Goal: Information Seeking & Learning: Learn about a topic

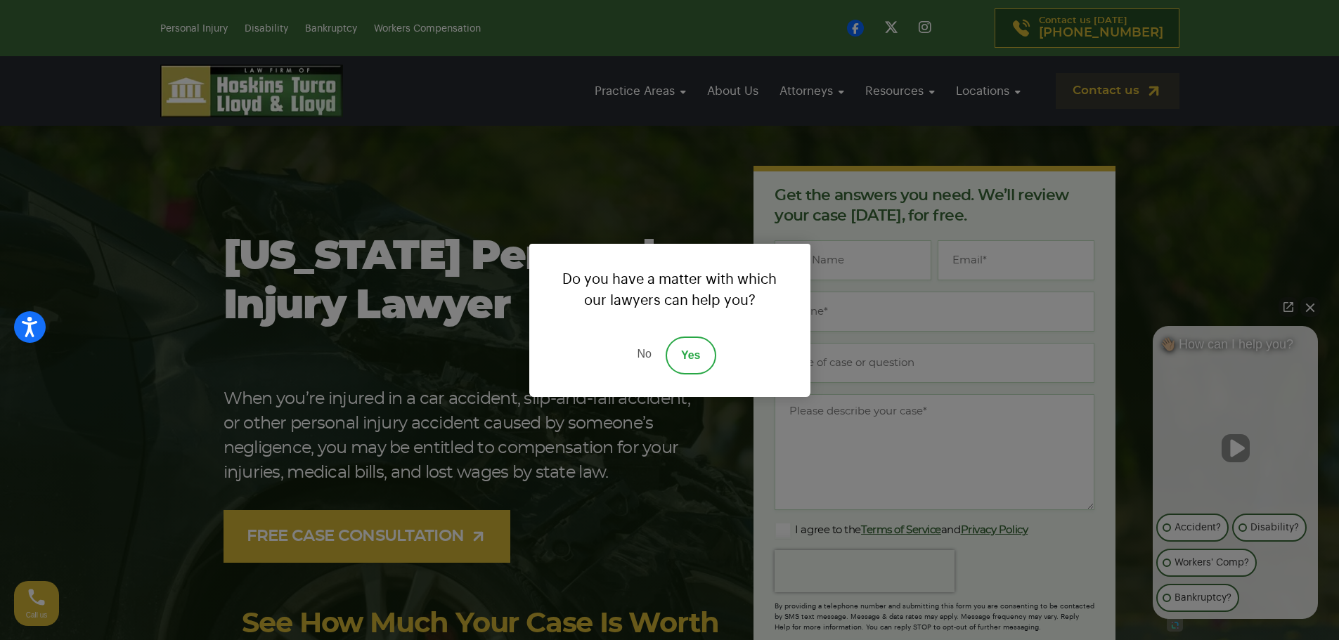
click at [647, 344] on link "No" at bounding box center [644, 356] width 42 height 38
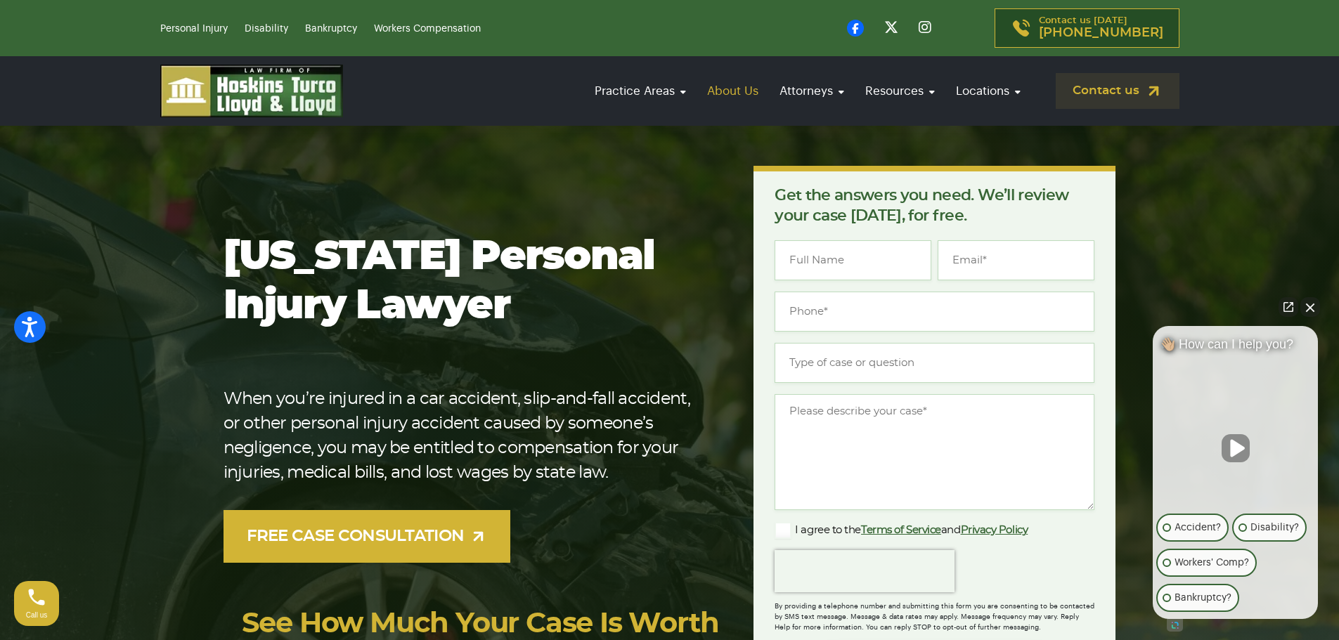
click at [739, 88] on link "About Us" at bounding box center [732, 91] width 65 height 40
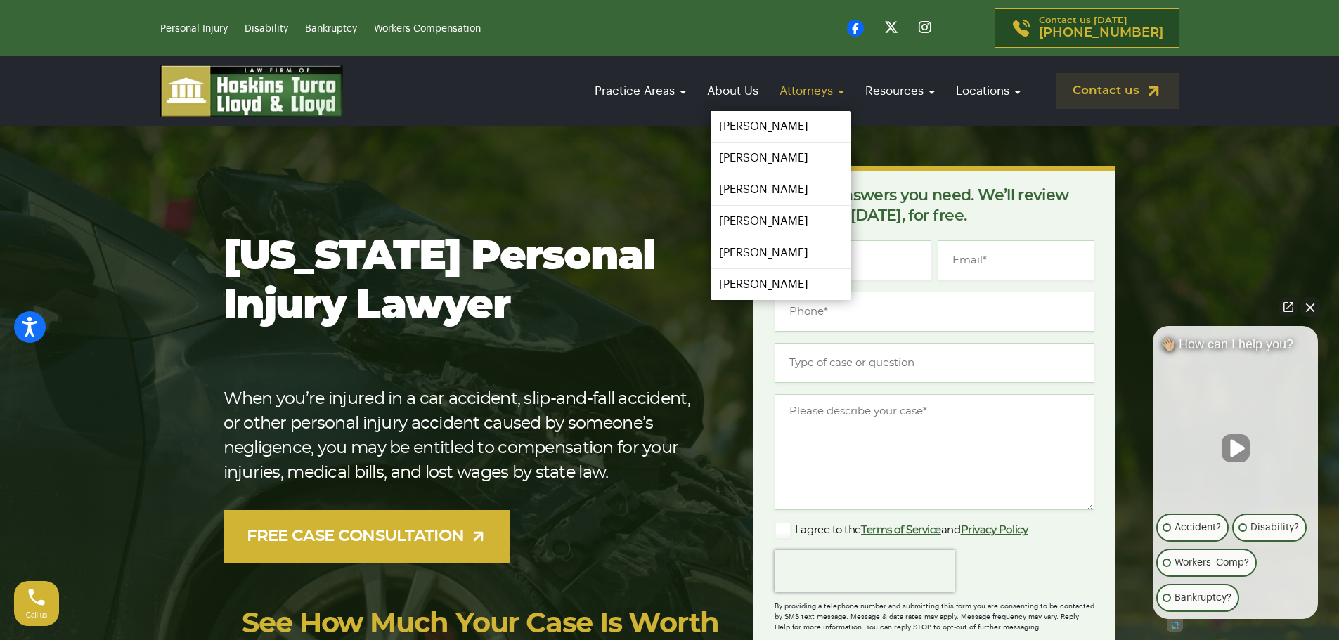
click at [790, 88] on link "Attorneys" at bounding box center [811, 91] width 79 height 40
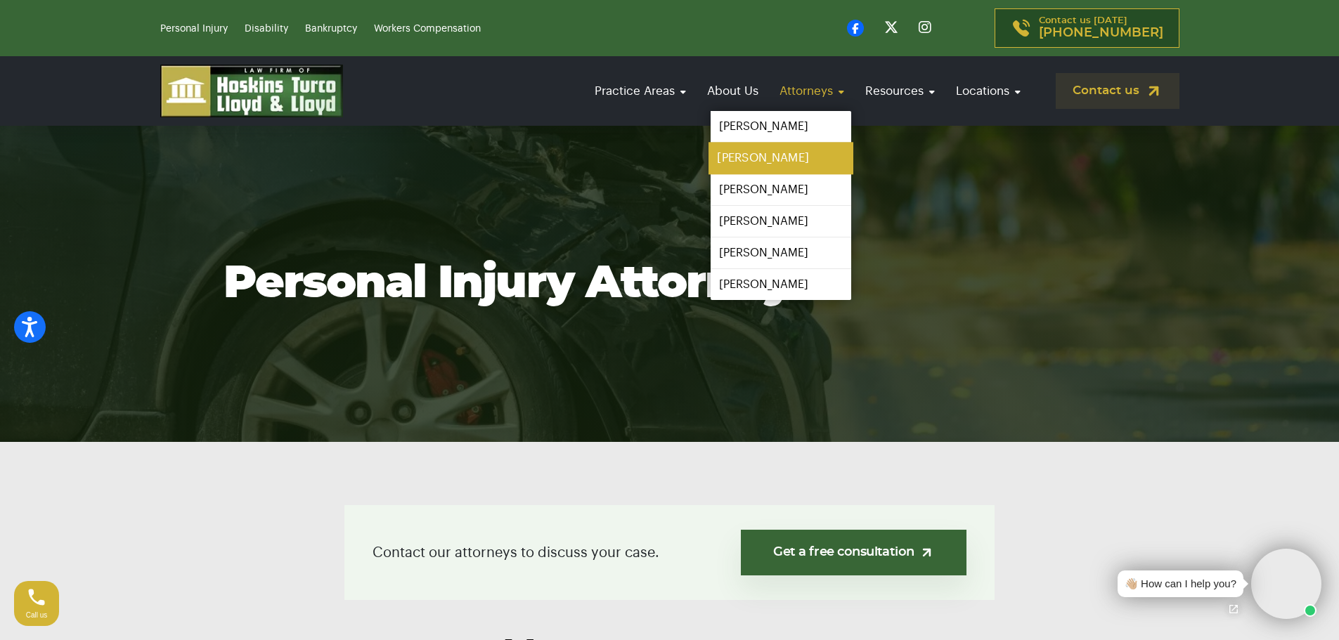
click at [789, 155] on link "[PERSON_NAME]" at bounding box center [781, 159] width 145 height 32
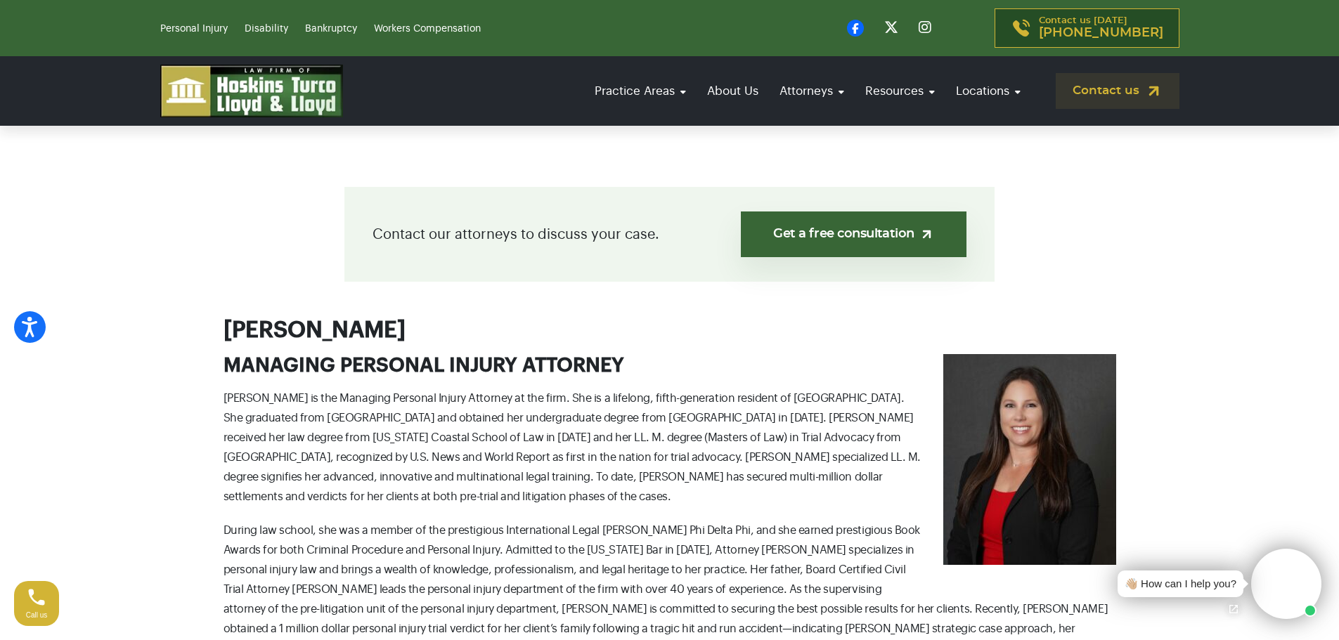
scroll to position [351, 0]
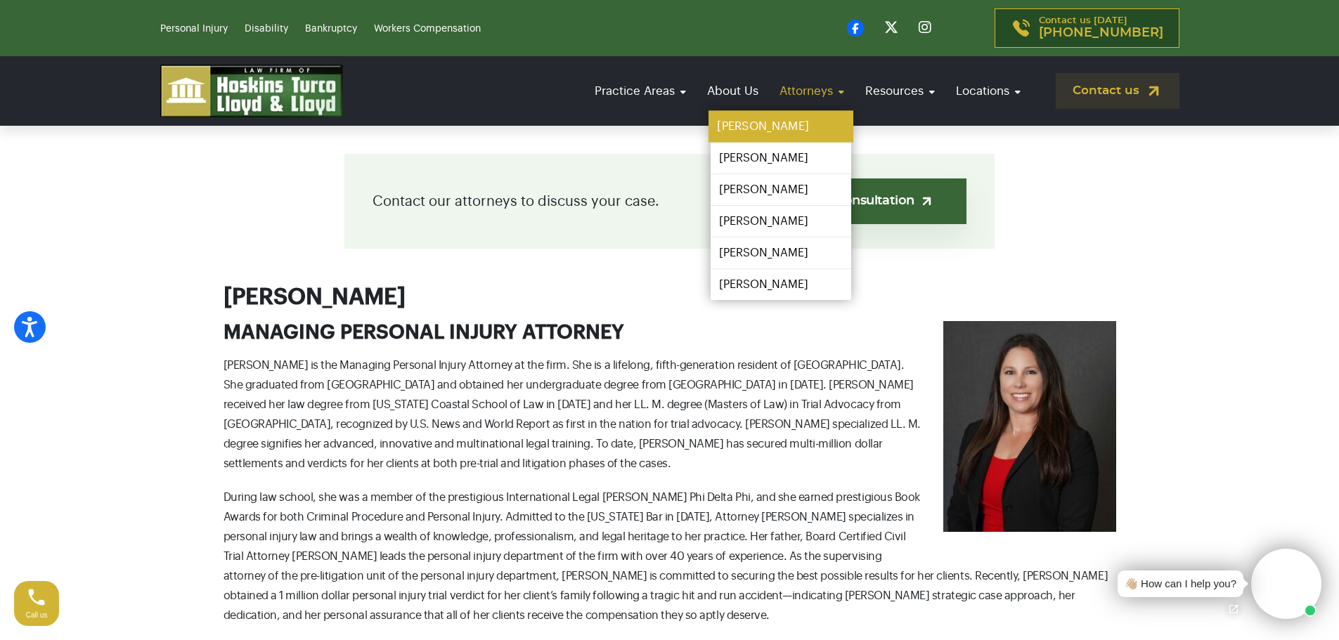
click at [804, 123] on link "[PERSON_NAME]" at bounding box center [781, 127] width 145 height 32
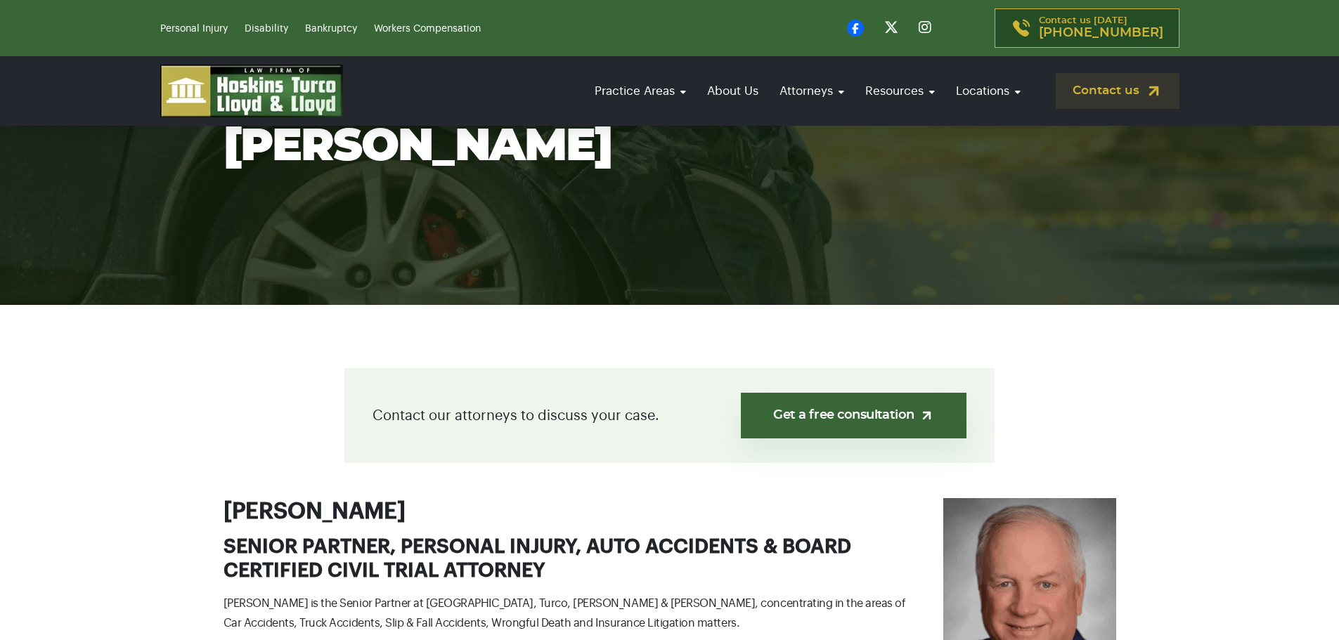
scroll to position [422, 0]
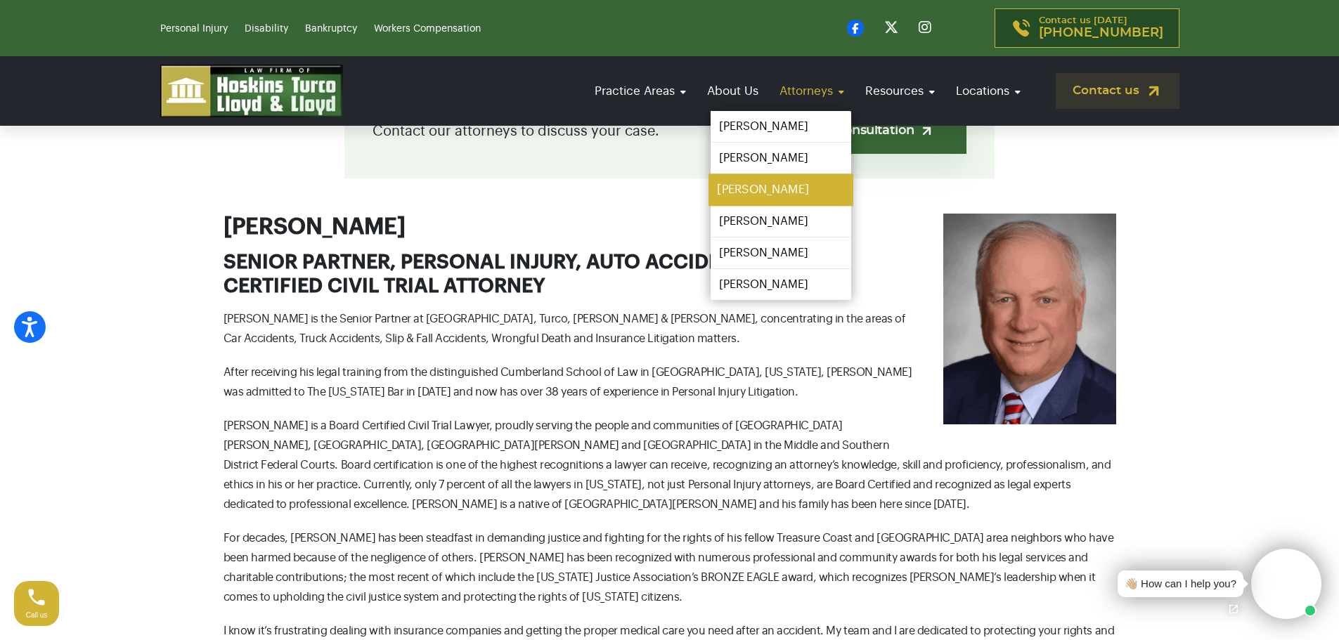
click at [779, 195] on link "[PERSON_NAME]" at bounding box center [781, 190] width 145 height 32
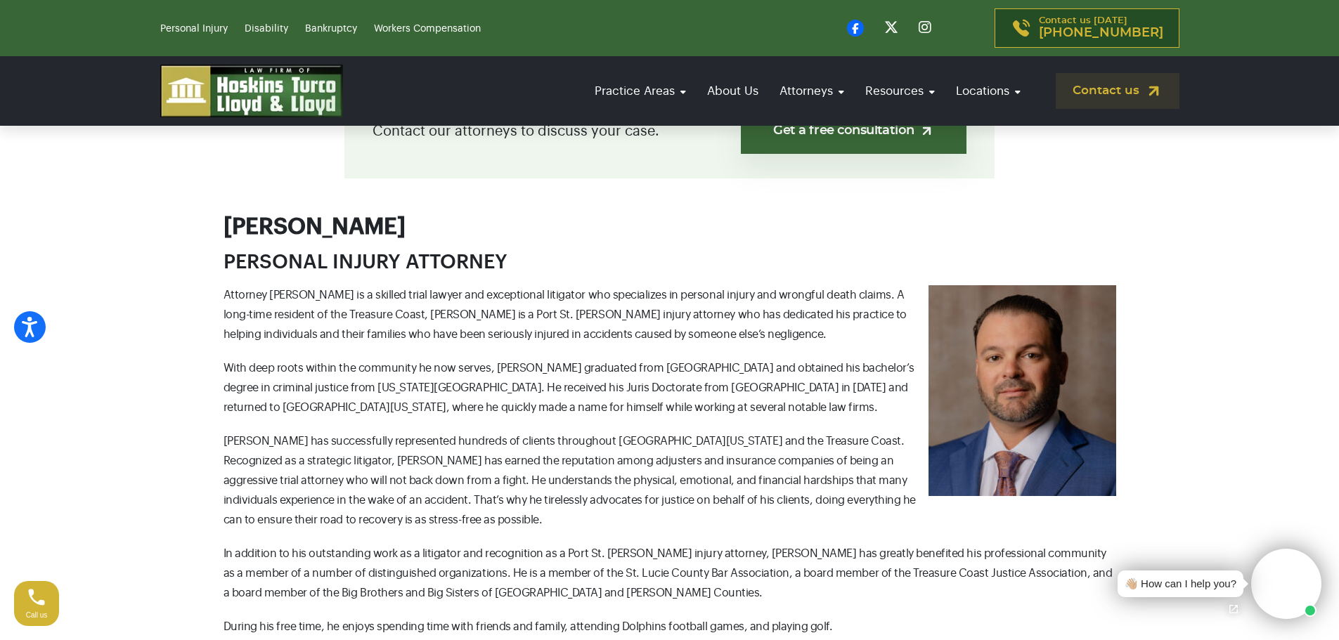
scroll to position [281, 0]
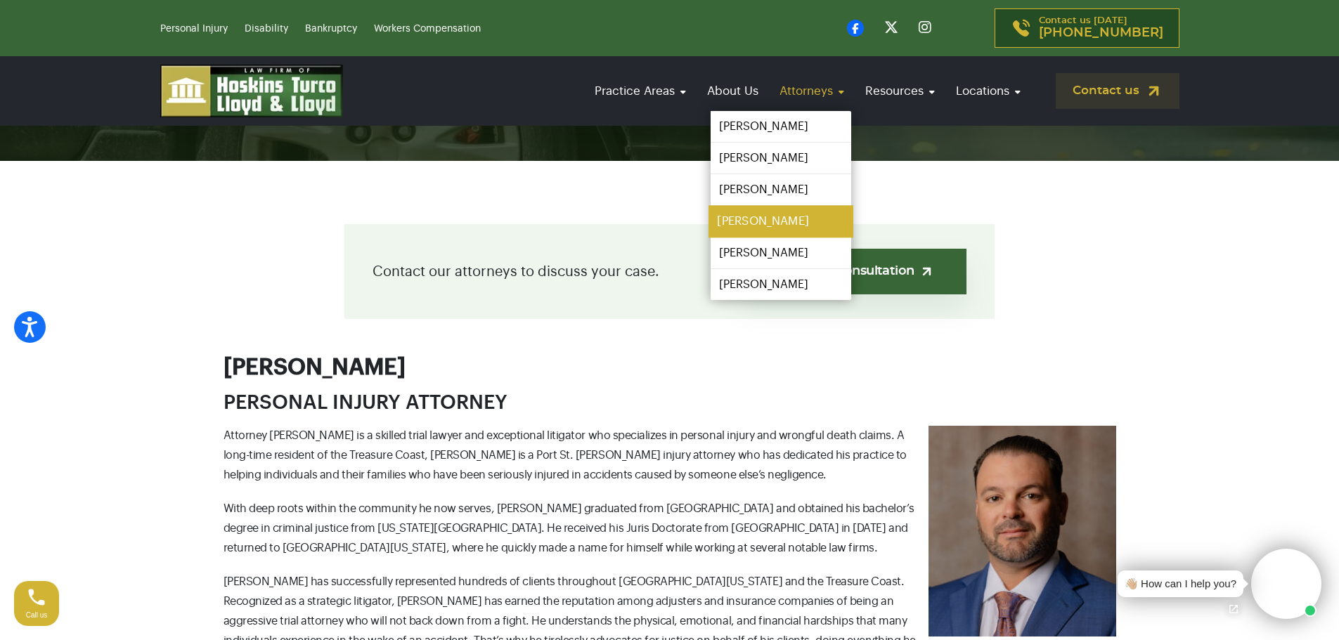
click at [753, 228] on link "[PERSON_NAME]" at bounding box center [781, 222] width 145 height 32
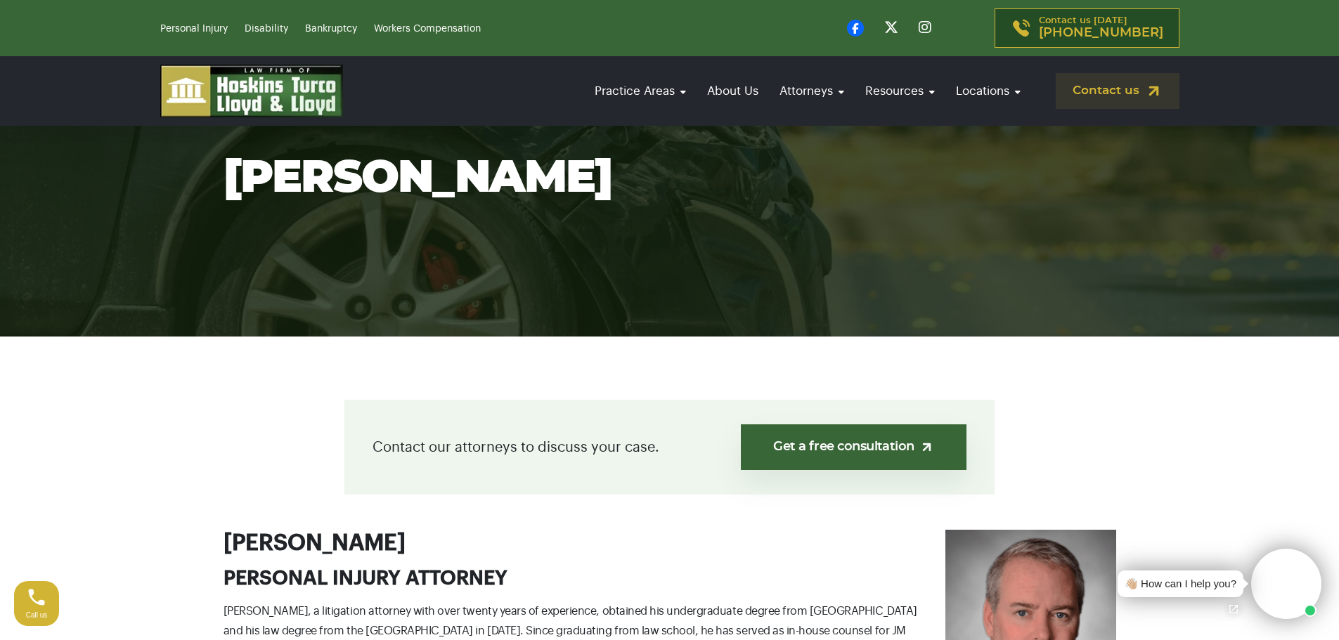
scroll to position [281, 0]
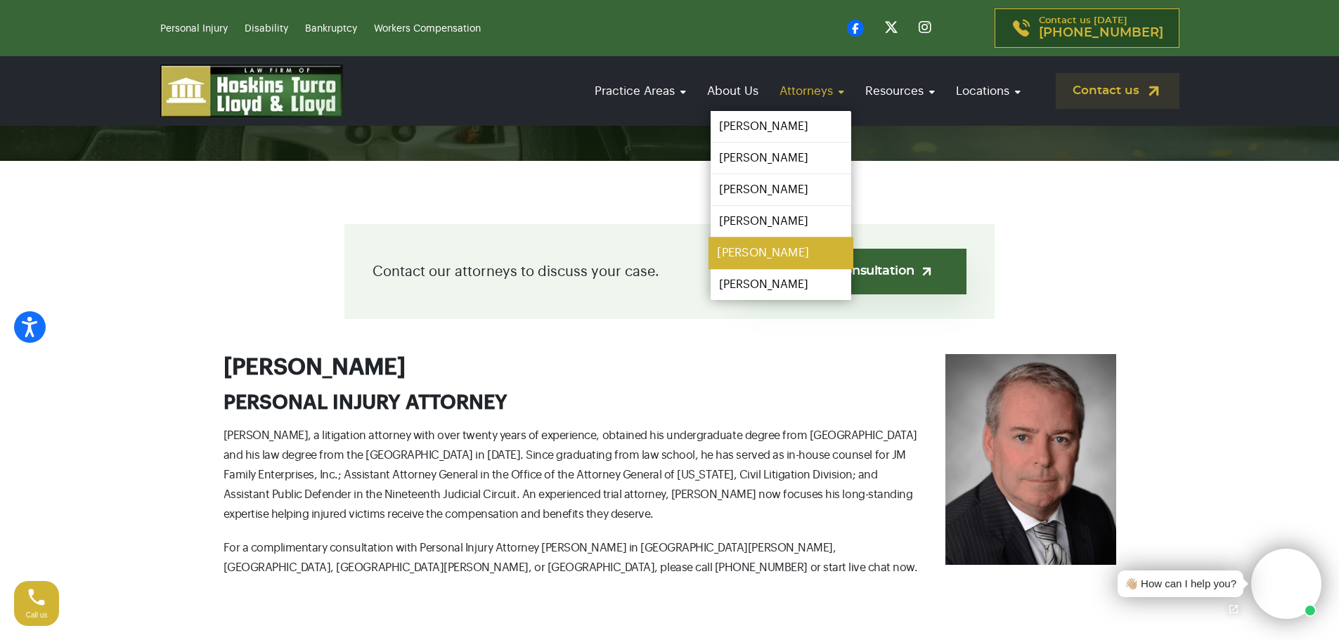
click at [786, 251] on link "[PERSON_NAME]" at bounding box center [781, 254] width 145 height 32
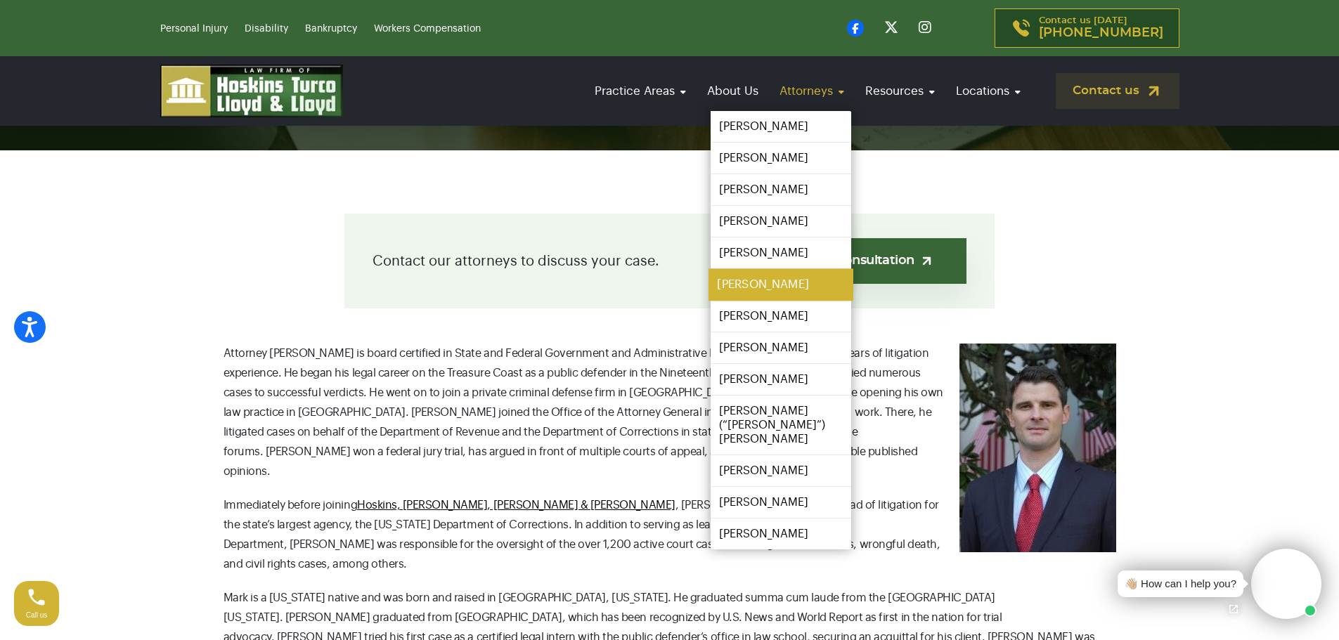
scroll to position [281, 0]
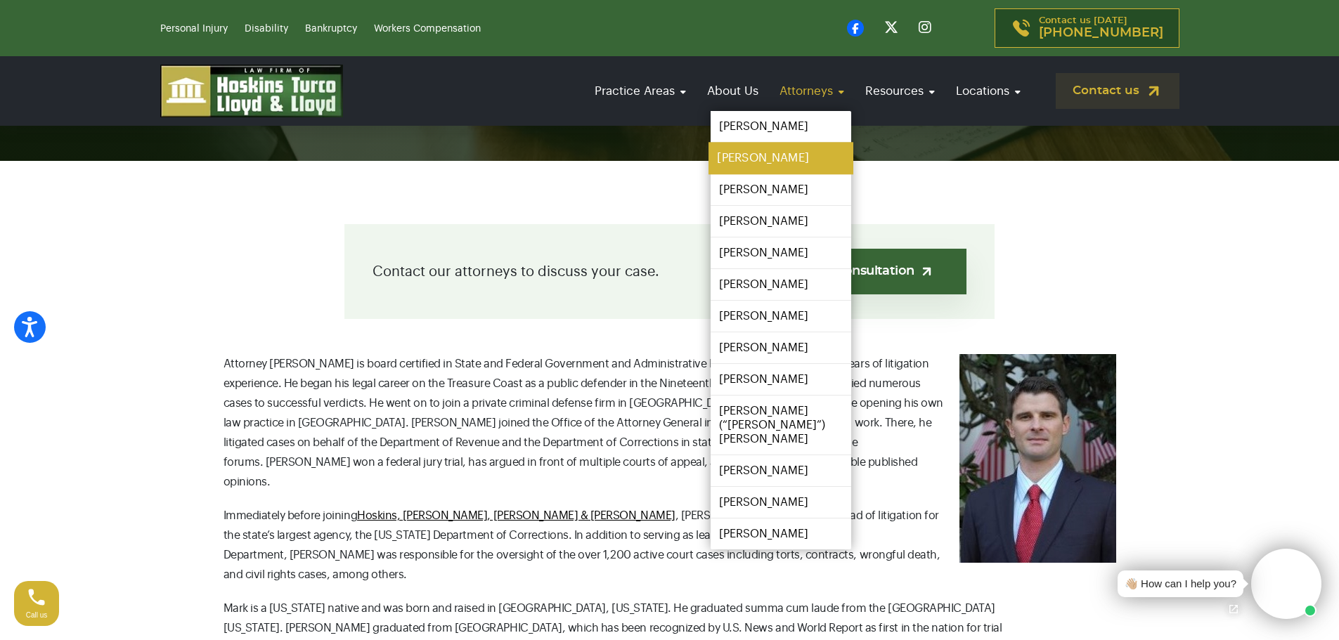
click at [750, 157] on link "[PERSON_NAME]" at bounding box center [781, 159] width 145 height 32
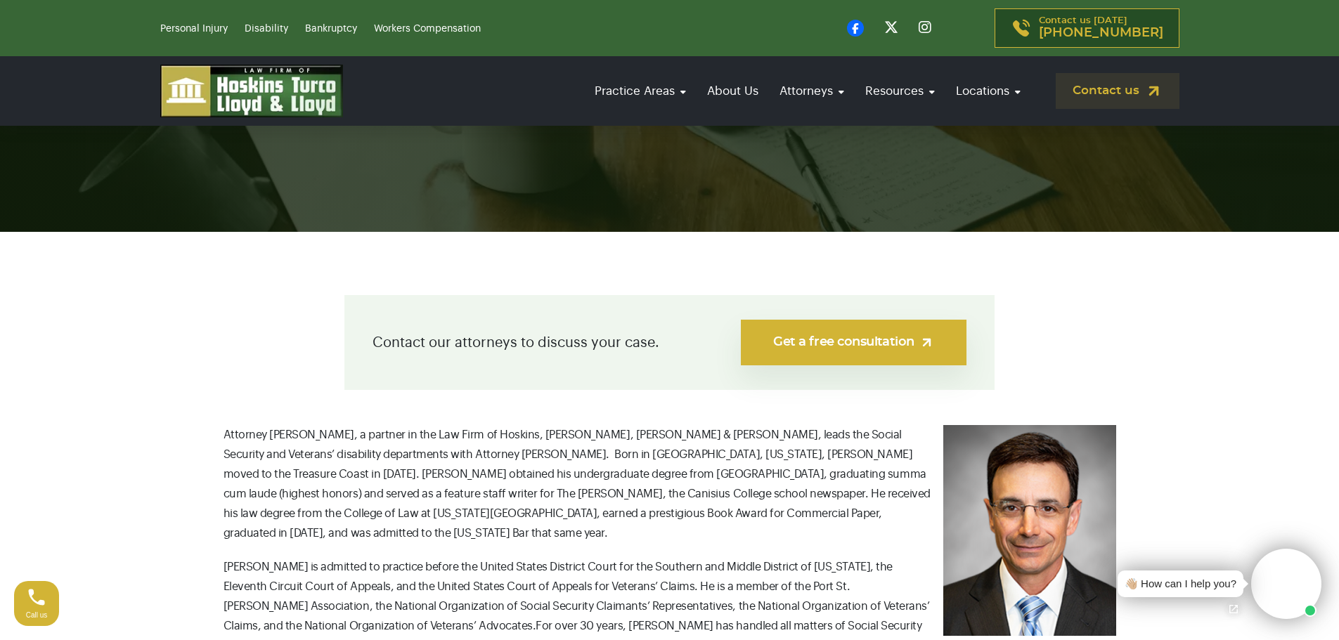
scroll to position [281, 0]
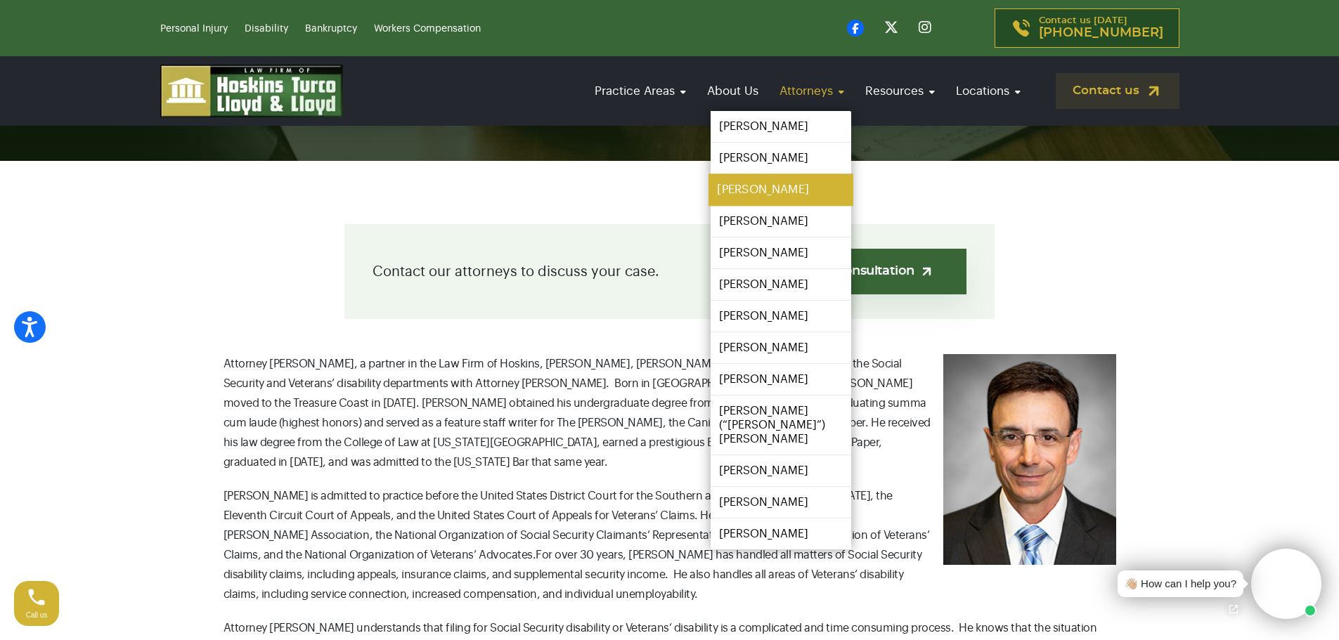
click at [742, 183] on link "[PERSON_NAME]" at bounding box center [781, 190] width 145 height 32
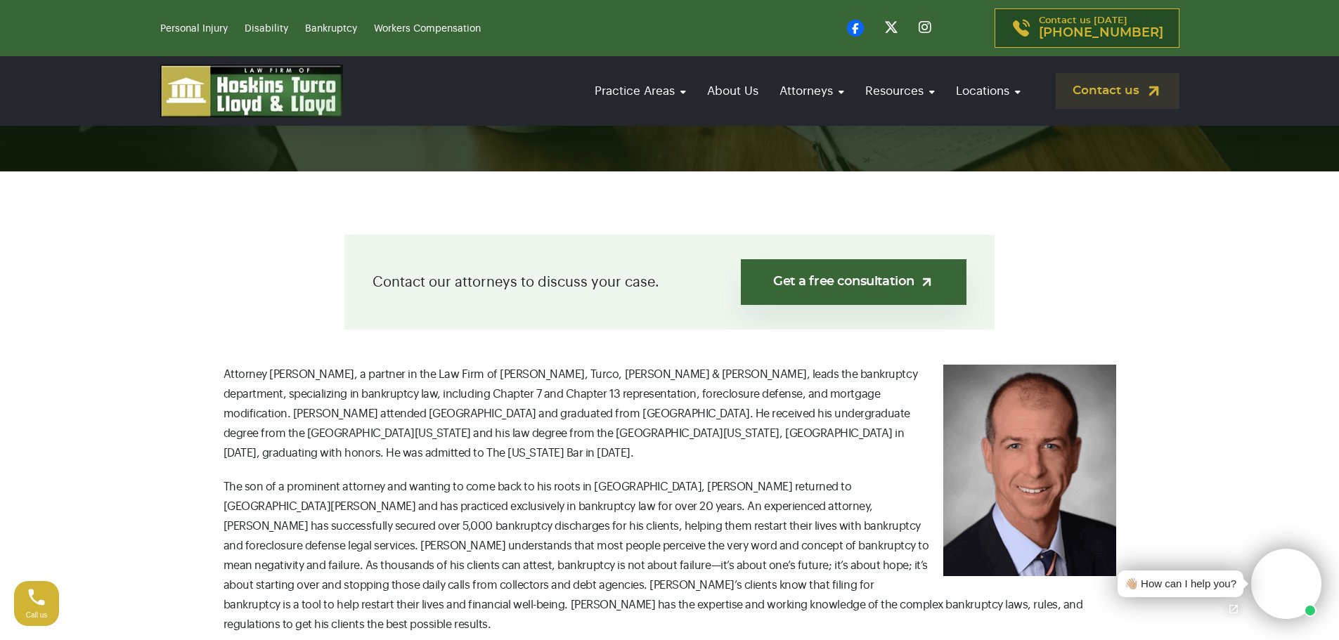
scroll to position [281, 0]
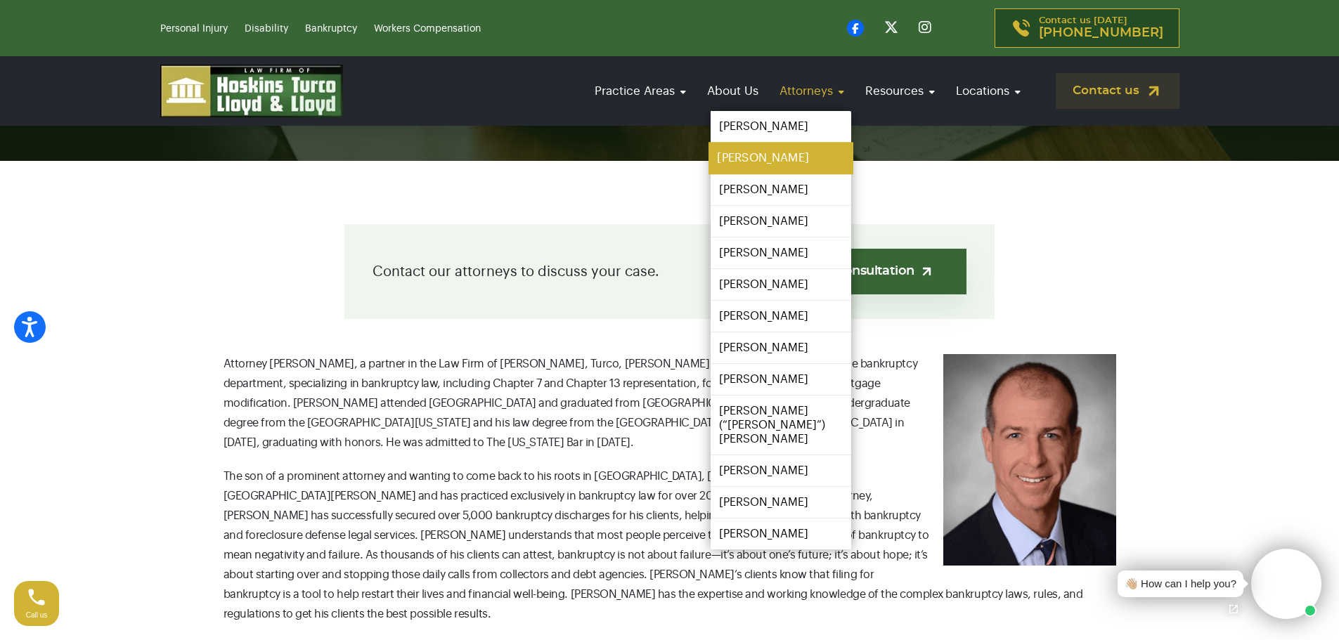
click at [739, 162] on link "[PERSON_NAME]" at bounding box center [781, 159] width 145 height 32
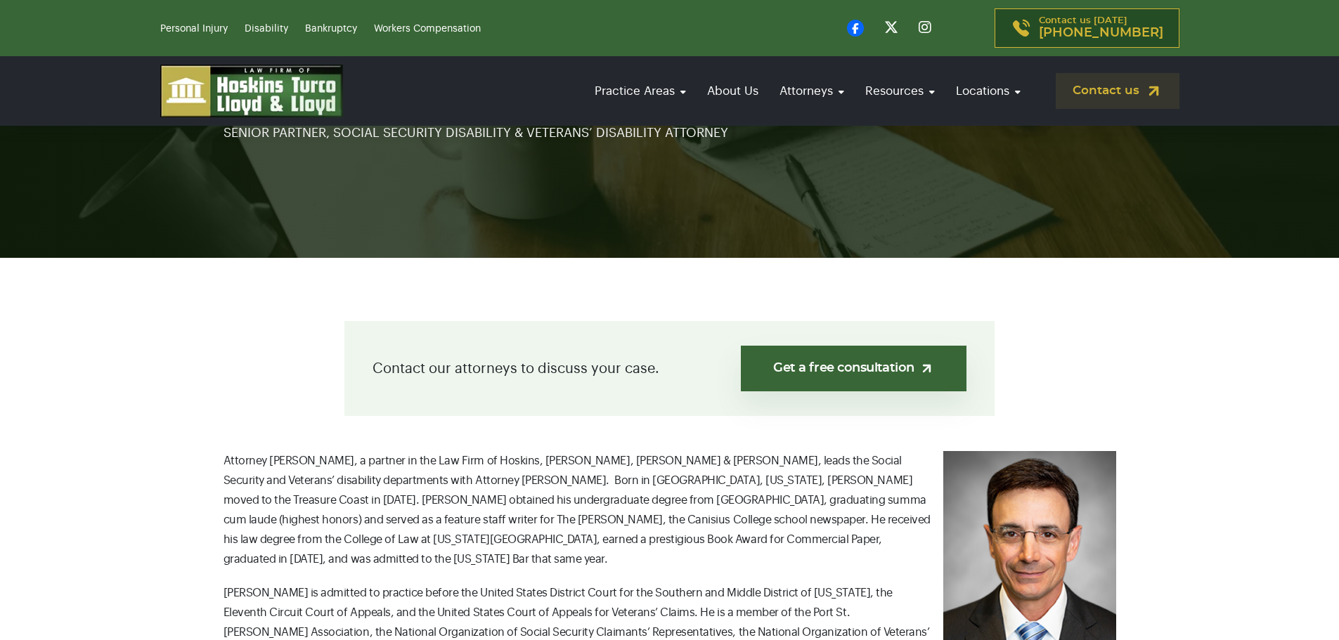
scroll to position [281, 0]
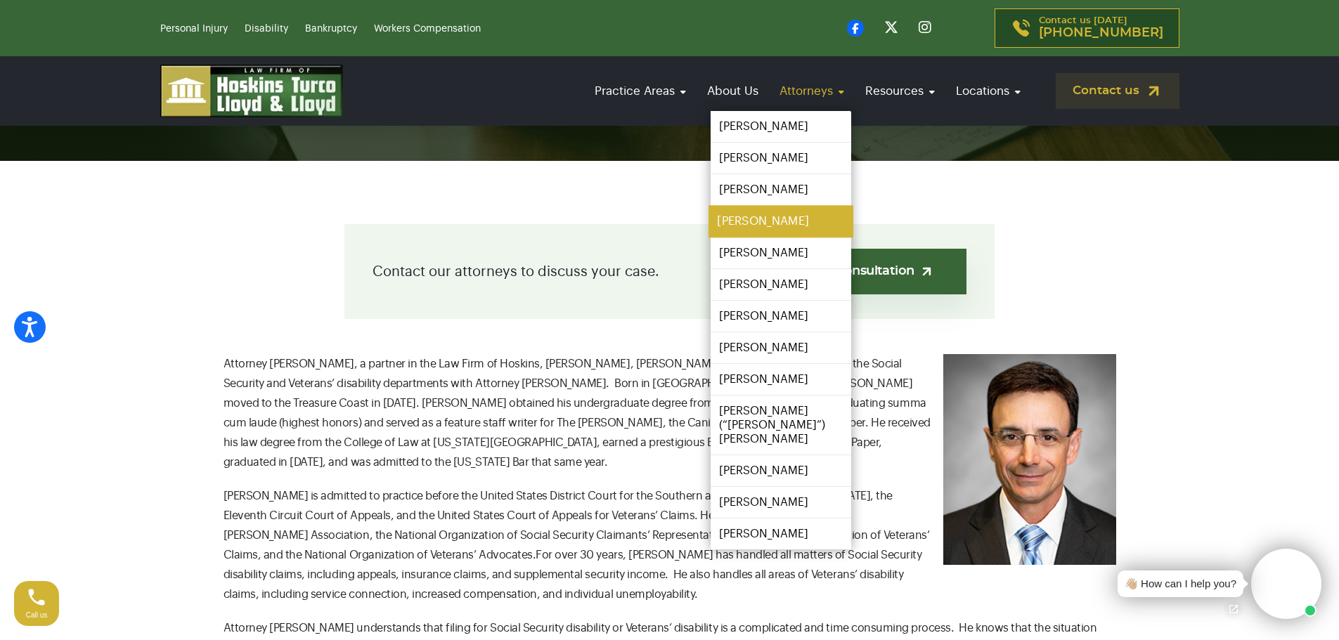
click at [746, 226] on link "[PERSON_NAME]" at bounding box center [781, 222] width 145 height 32
